Goal: Book appointment/travel/reservation

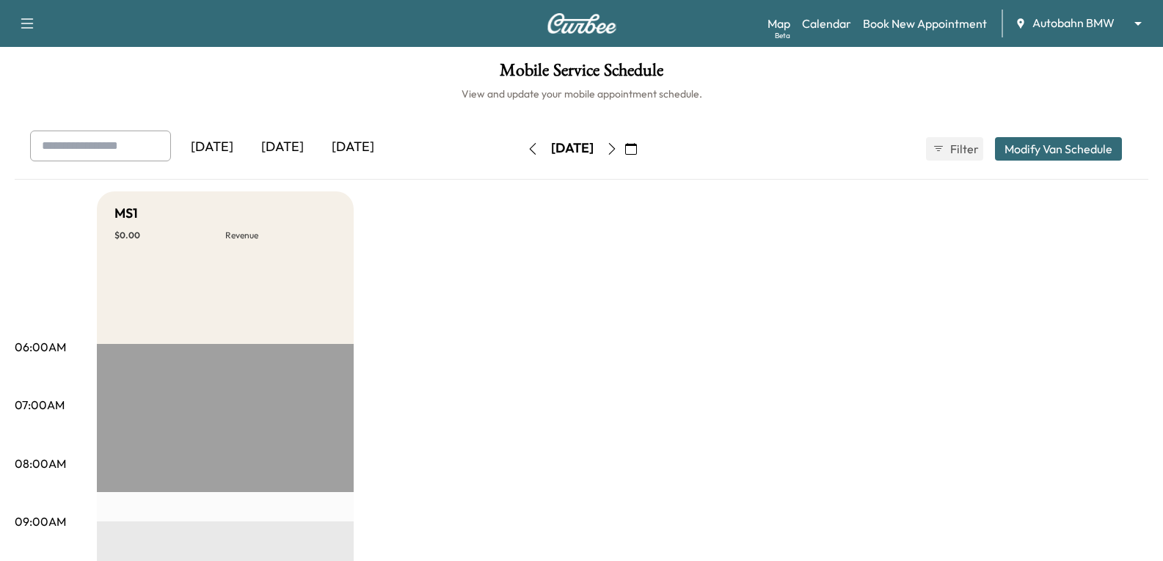
click at [643, 139] on button "button" at bounding box center [630, 148] width 25 height 23
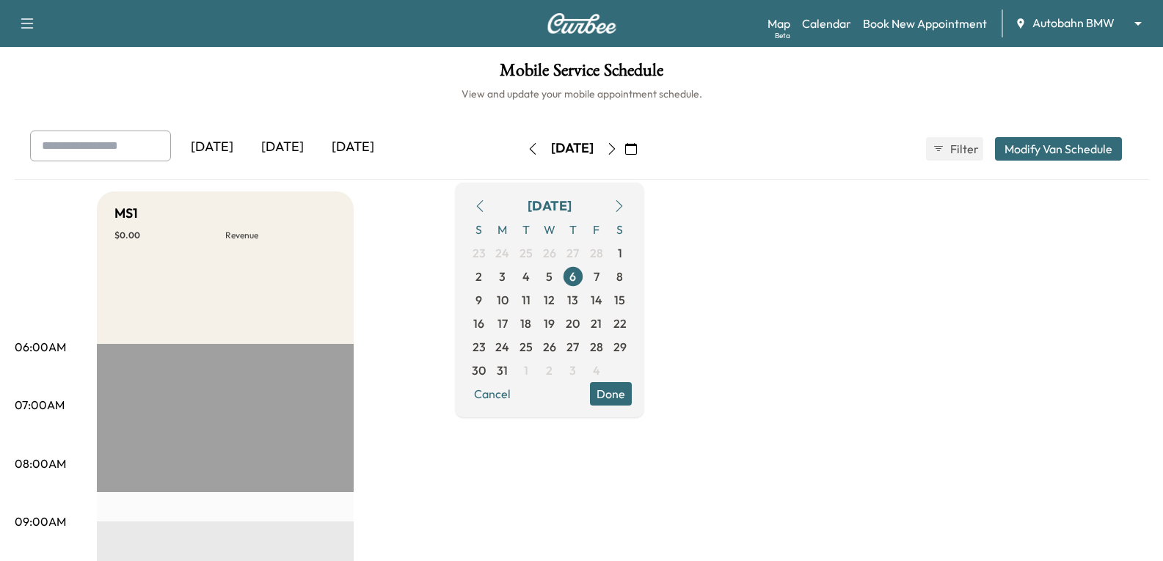
click at [625, 205] on icon "button" at bounding box center [619, 206] width 12 height 12
click at [625, 204] on icon "button" at bounding box center [619, 206] width 12 height 12
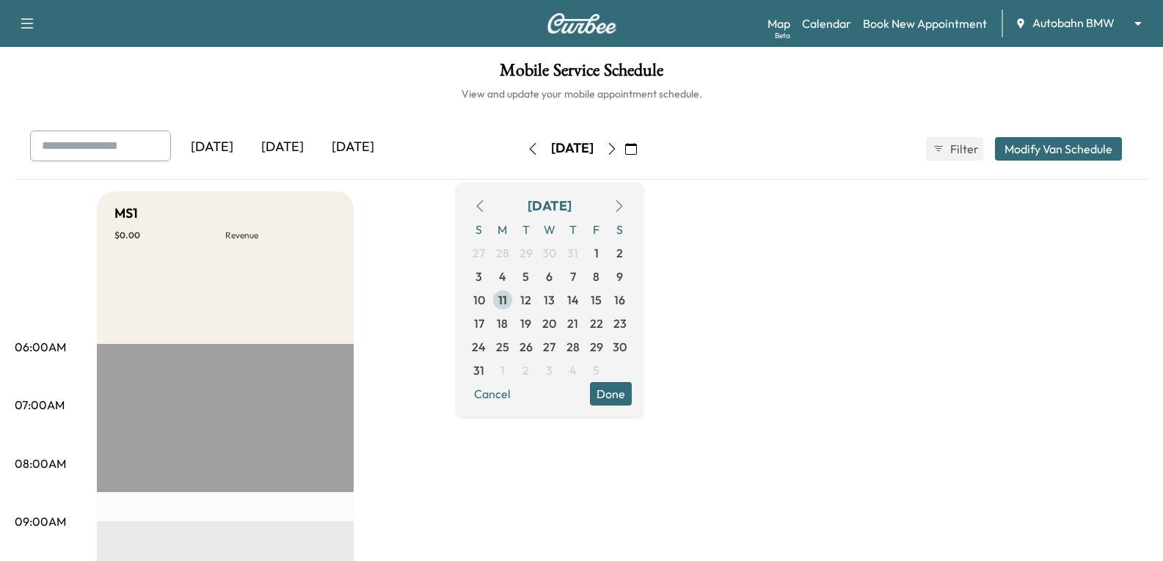
click at [507, 302] on span "11" at bounding box center [502, 300] width 9 height 18
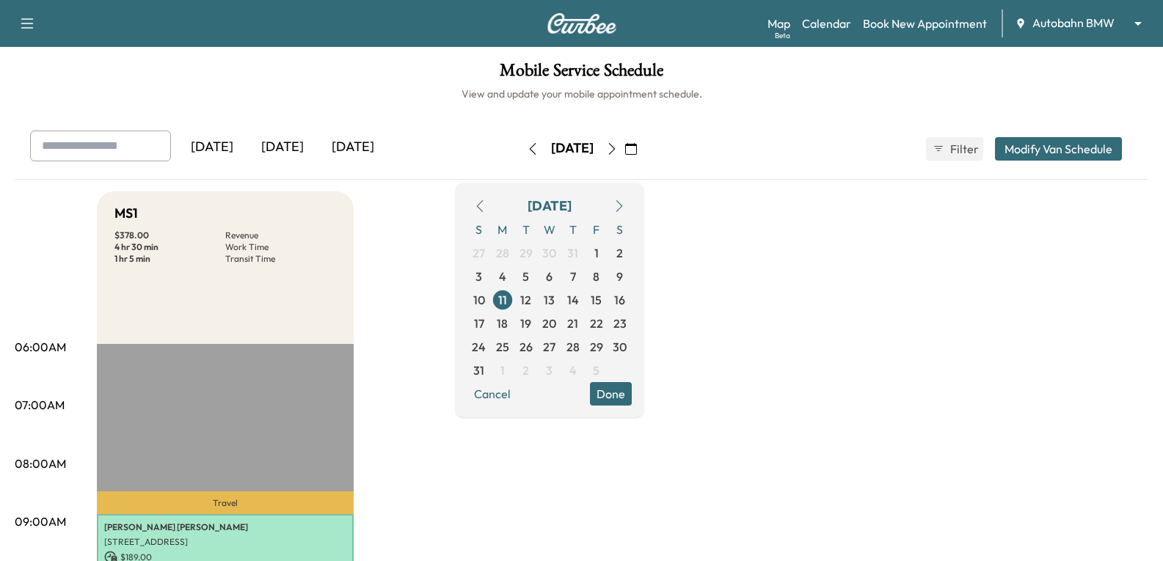
click at [632, 392] on button "Done" at bounding box center [611, 393] width 42 height 23
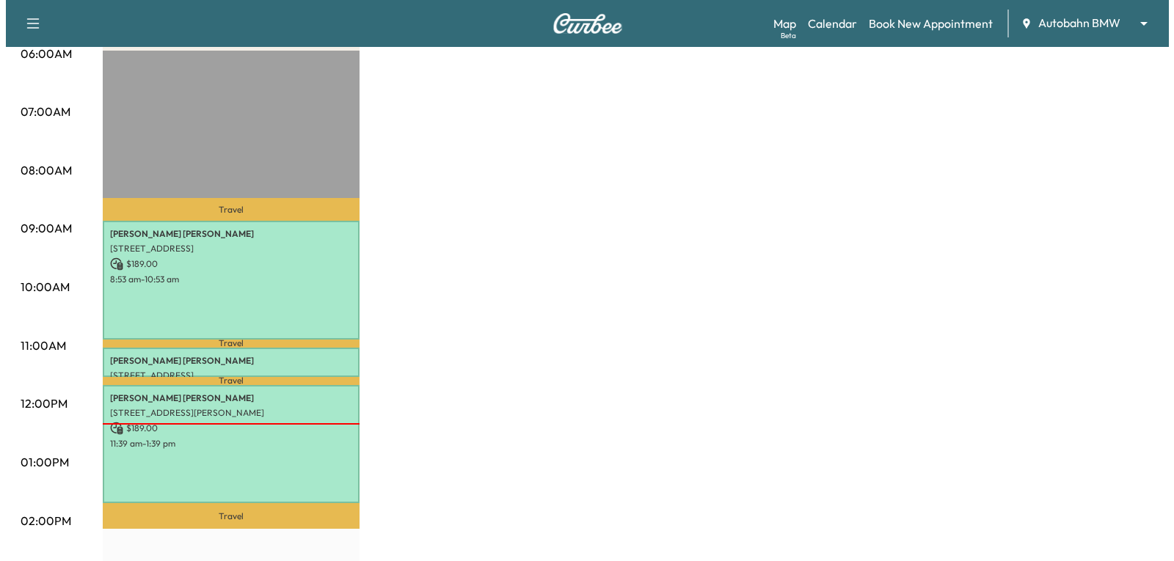
scroll to position [514, 0]
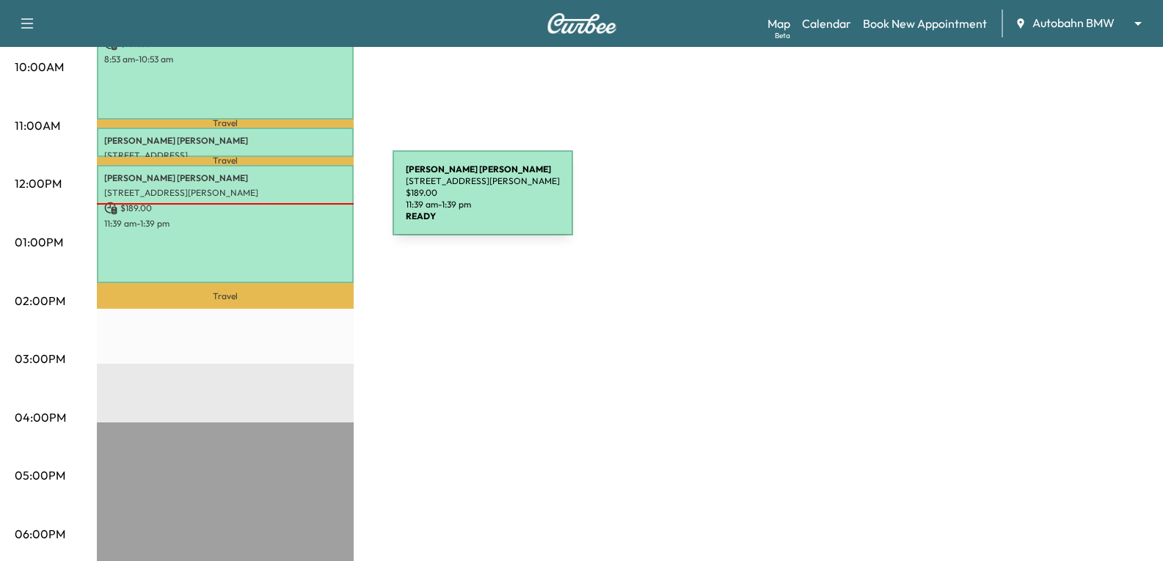
click at [282, 202] on p "$ 189.00" at bounding box center [225, 208] width 242 height 13
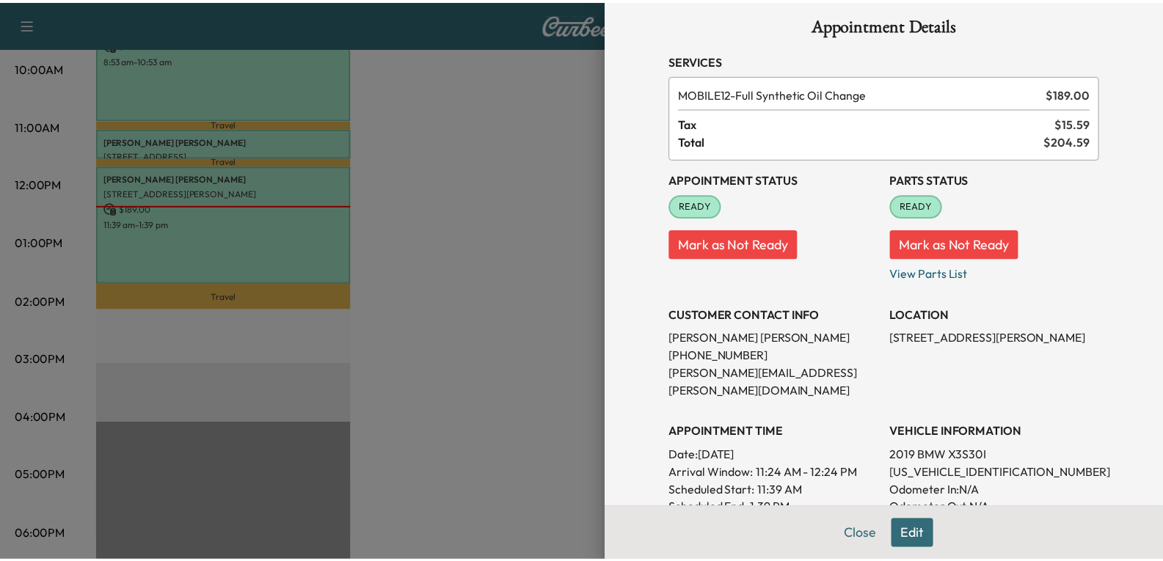
scroll to position [0, 0]
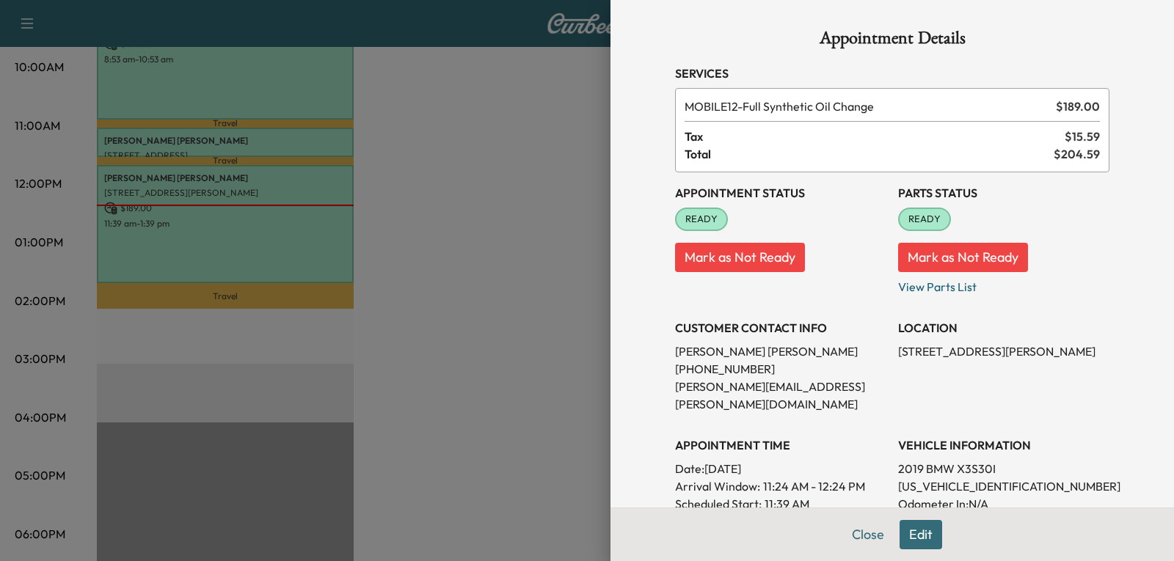
click at [489, 172] on div at bounding box center [587, 280] width 1174 height 561
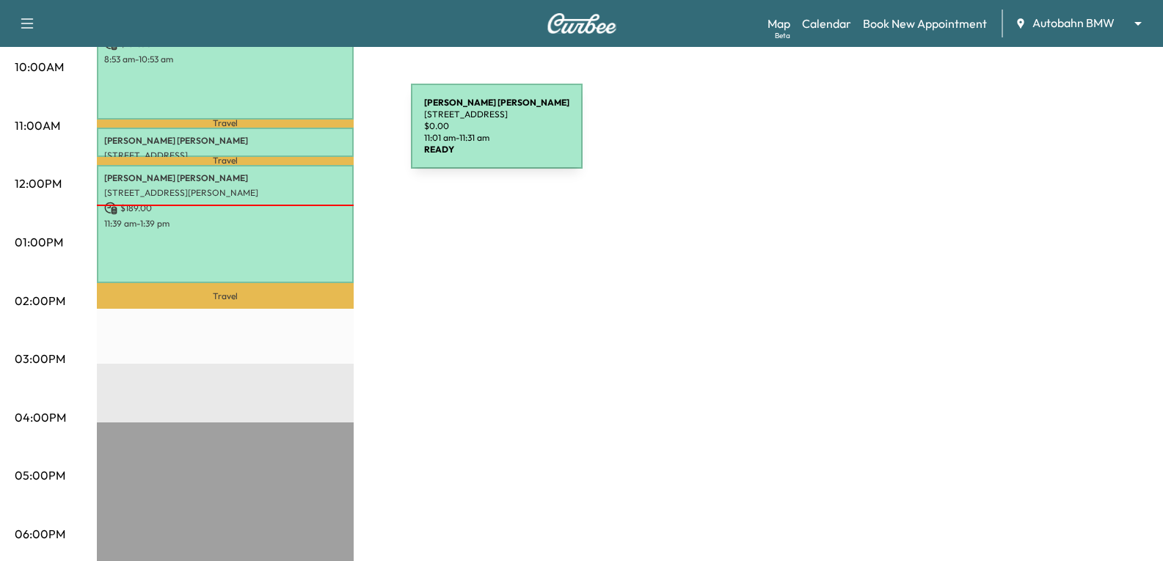
click at [301, 135] on p "[PERSON_NAME]" at bounding box center [225, 141] width 242 height 12
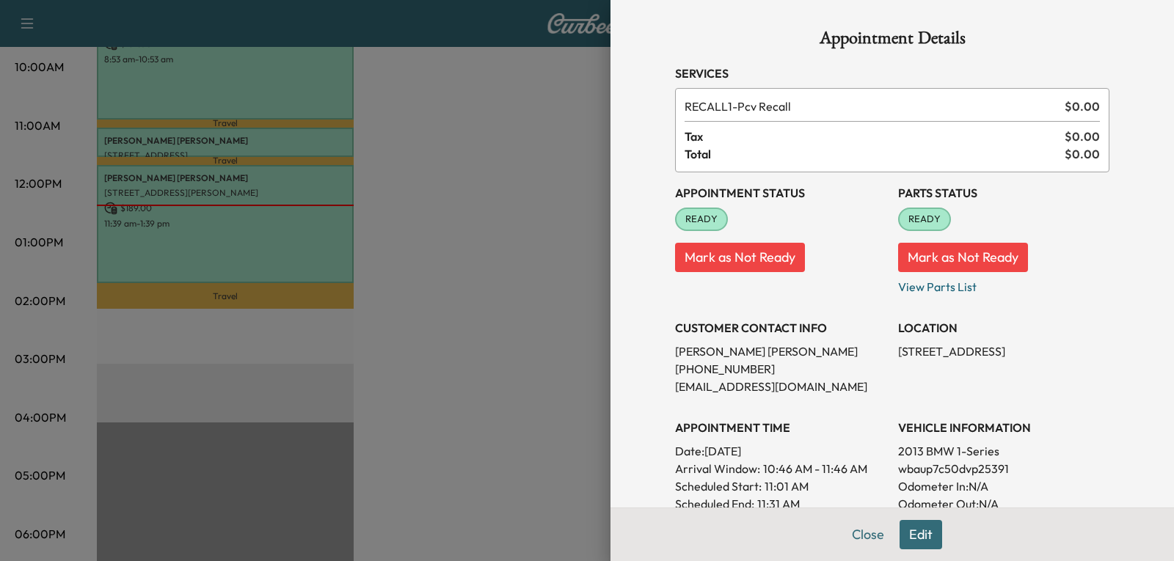
click at [421, 158] on div at bounding box center [587, 280] width 1174 height 561
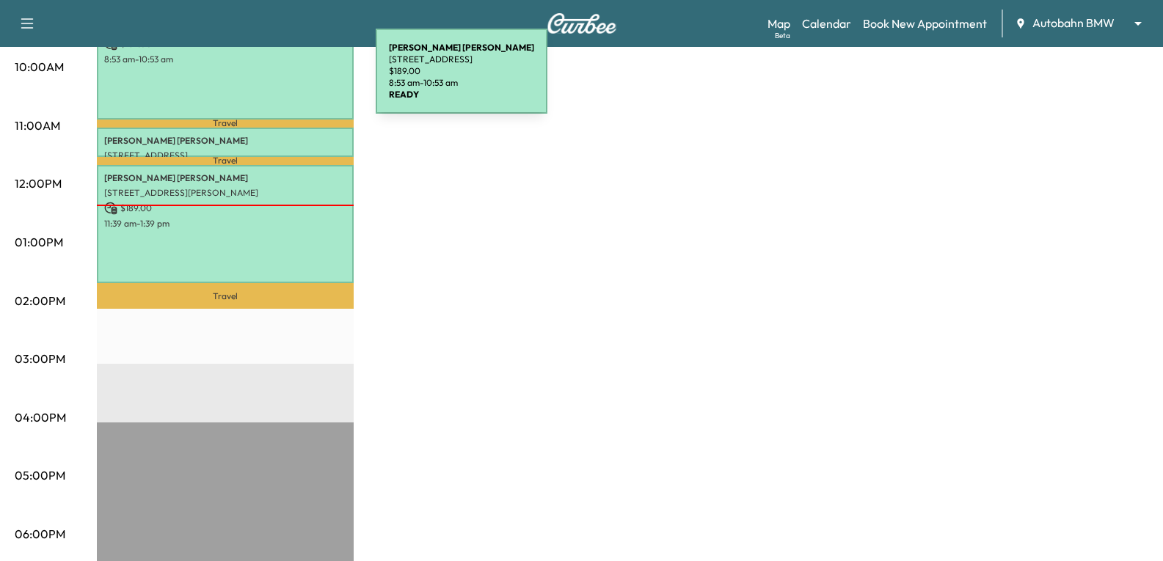
click at [266, 80] on div "[PERSON_NAME] [STREET_ADDRESS] $ 189.00 8:53 am - 10:53 am" at bounding box center [225, 60] width 257 height 119
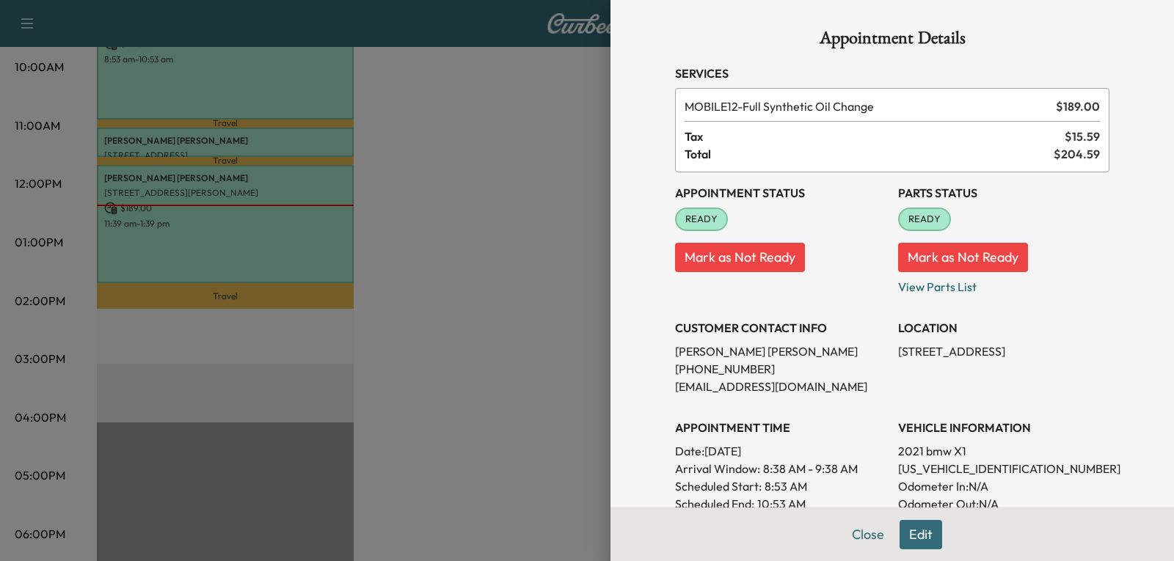
click at [503, 245] on div at bounding box center [587, 280] width 1174 height 561
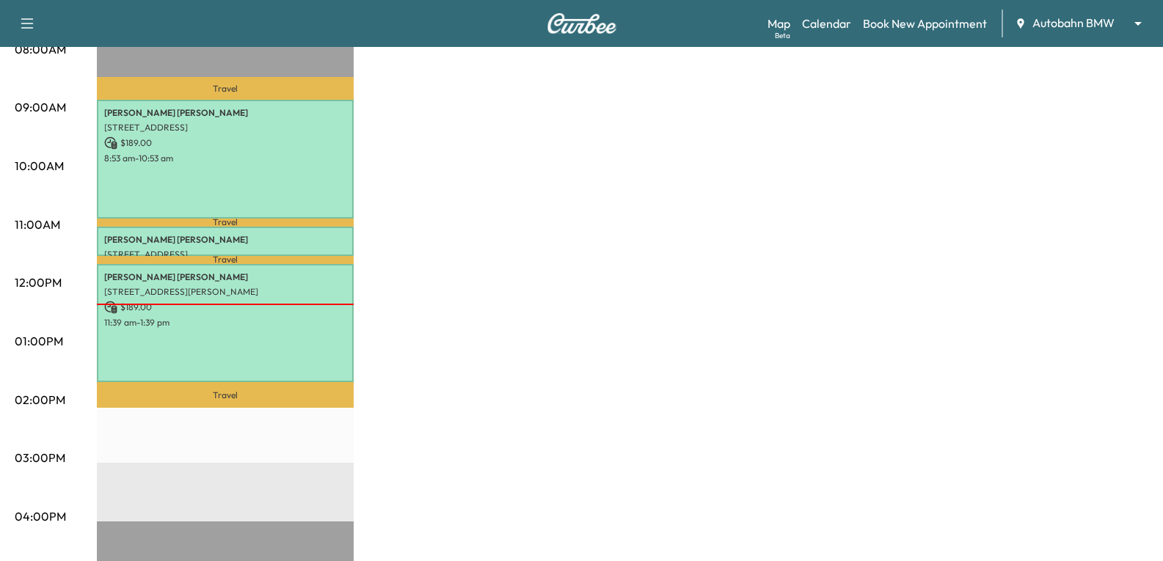
scroll to position [440, 0]
